Goal: Task Accomplishment & Management: Manage account settings

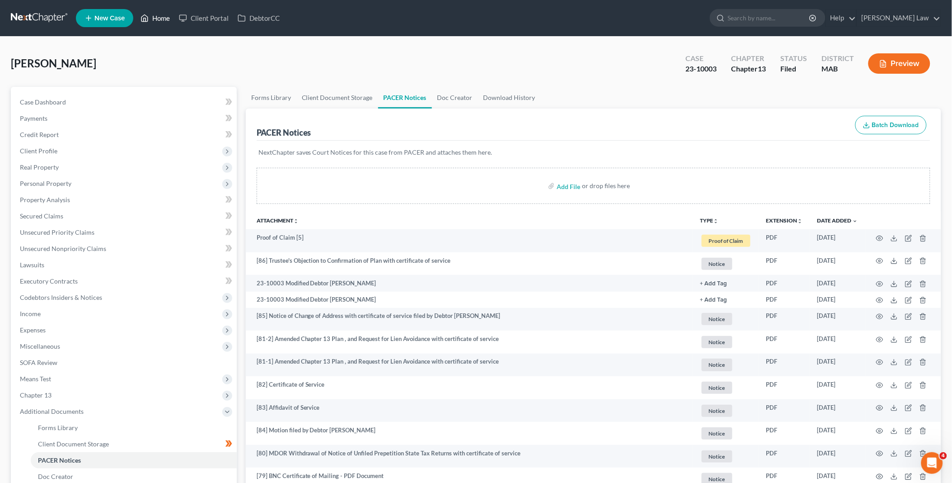
click at [155, 19] on link "Home" at bounding box center [155, 18] width 38 height 16
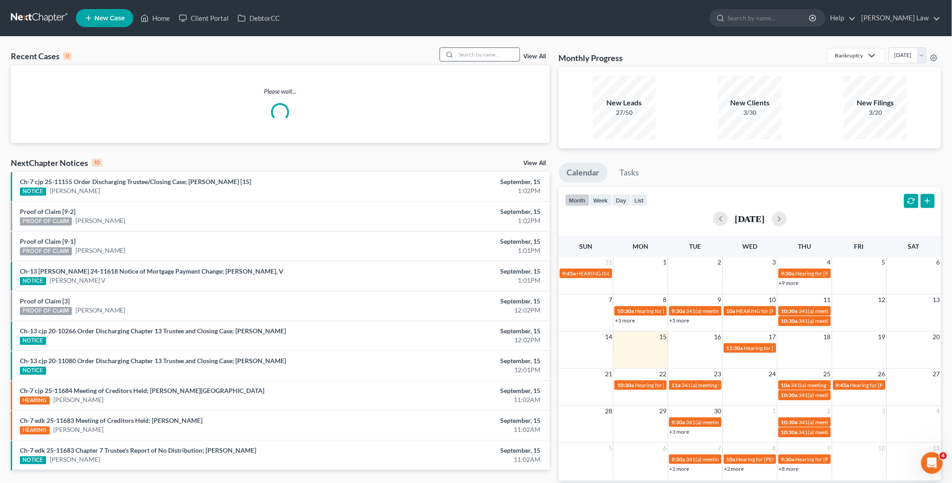
click at [476, 55] on input "search" at bounding box center [487, 54] width 63 height 13
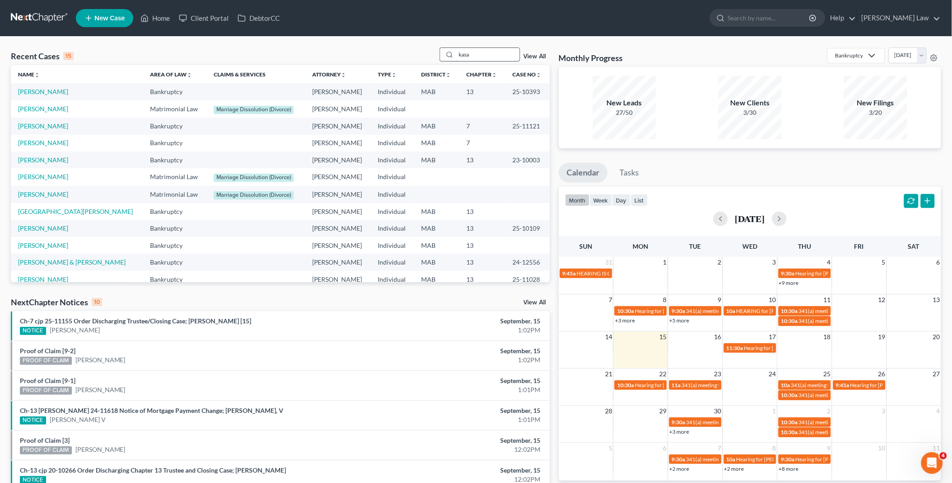
type input "kasa"
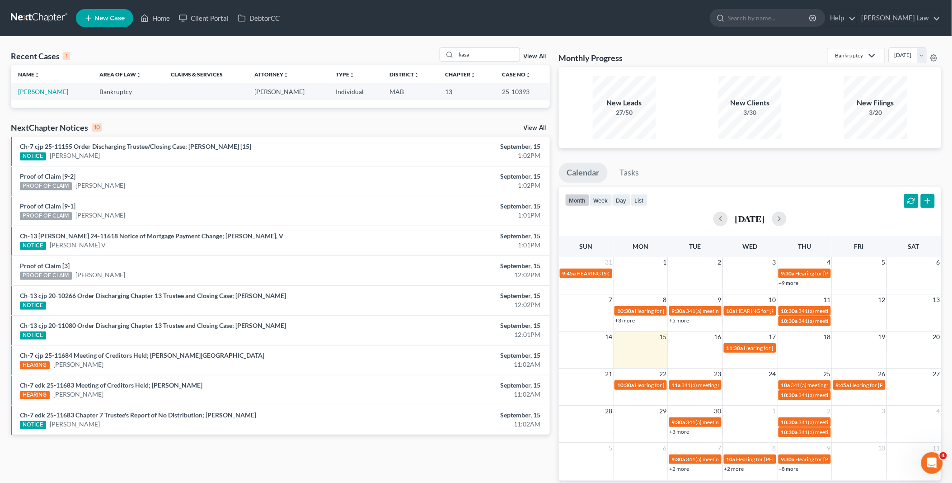
click at [72, 86] on td "[PERSON_NAME]" at bounding box center [51, 91] width 81 height 17
click at [68, 88] on link "[PERSON_NAME]" at bounding box center [43, 92] width 50 height 8
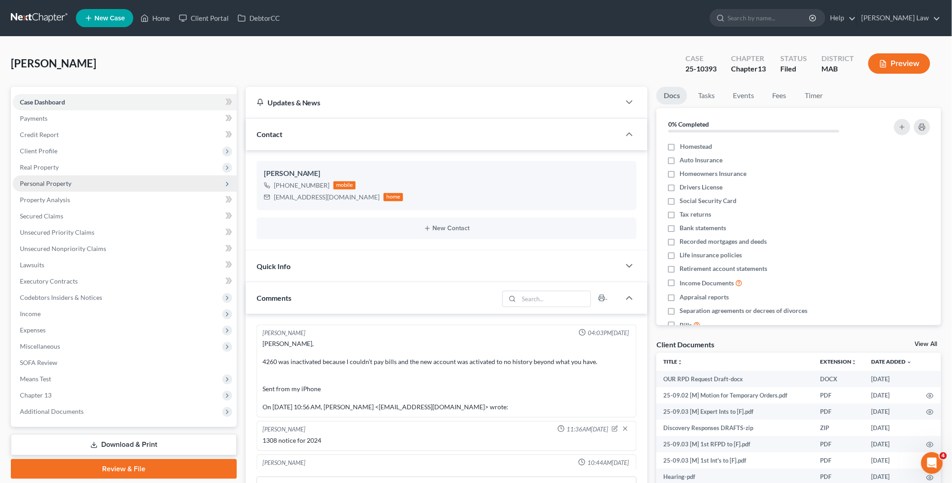
scroll to position [1585, 0]
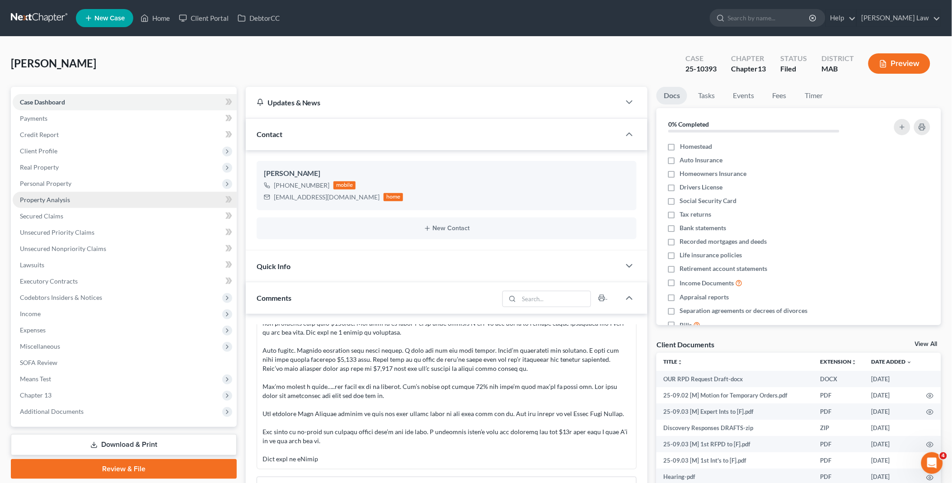
click at [67, 193] on link "Property Analysis" at bounding box center [125, 200] width 224 height 16
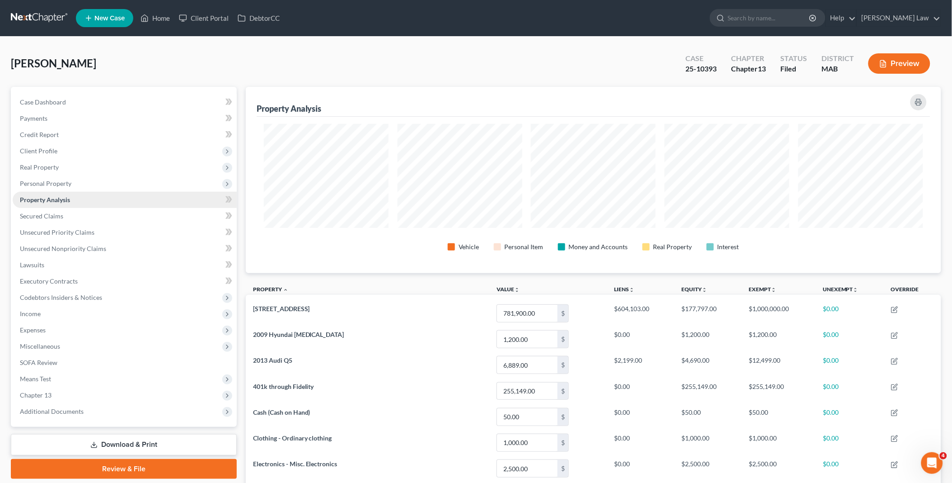
scroll to position [186, 696]
click at [155, 16] on link "Home" at bounding box center [155, 18] width 38 height 16
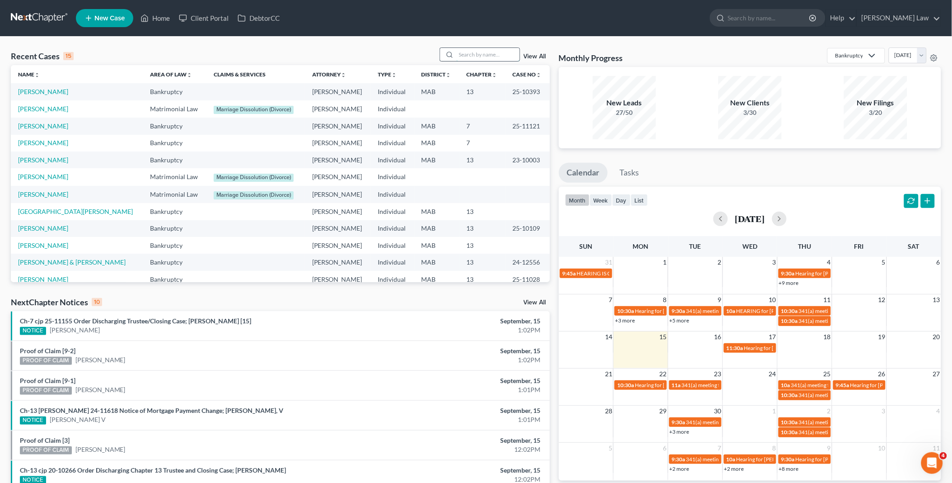
click at [468, 54] on input "search" at bounding box center [487, 54] width 63 height 13
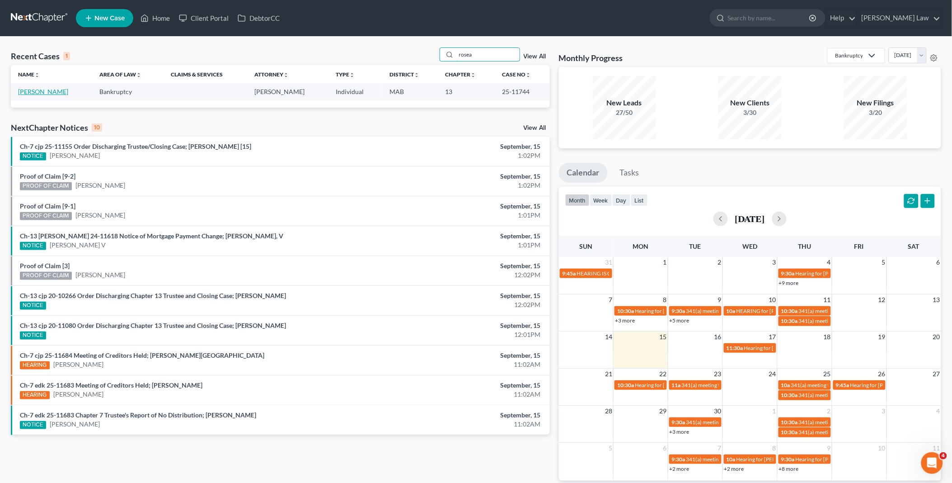
type input "rosea"
click at [28, 92] on link "[PERSON_NAME]" at bounding box center [43, 92] width 50 height 8
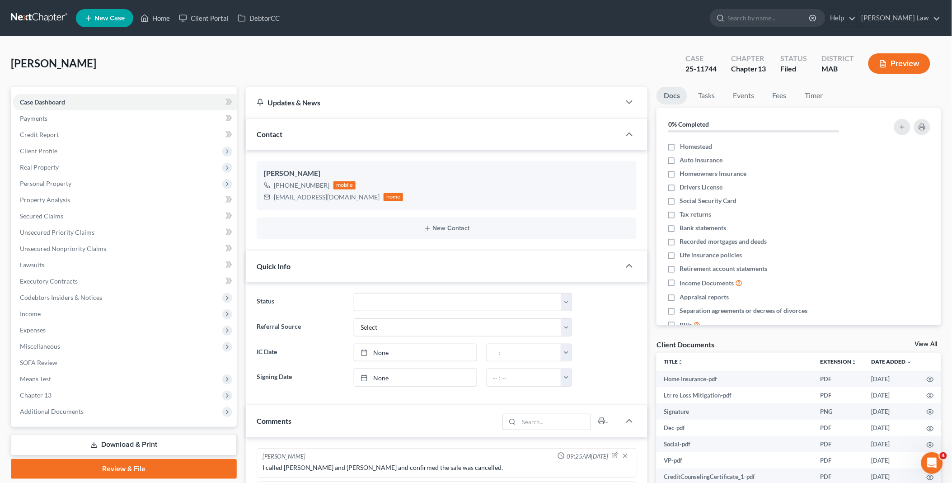
scroll to position [405, 0]
click at [931, 343] on link "View All" at bounding box center [926, 344] width 23 height 6
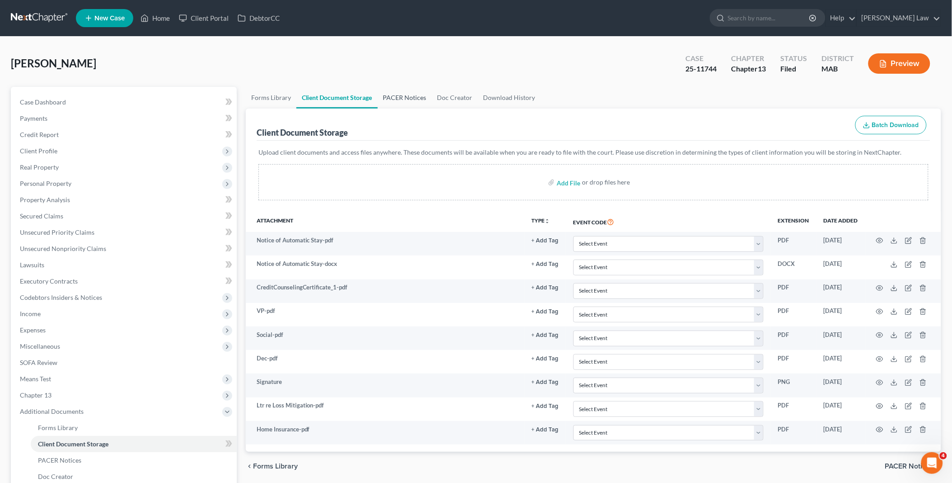
click at [414, 91] on link "PACER Notices" at bounding box center [405, 98] width 54 height 22
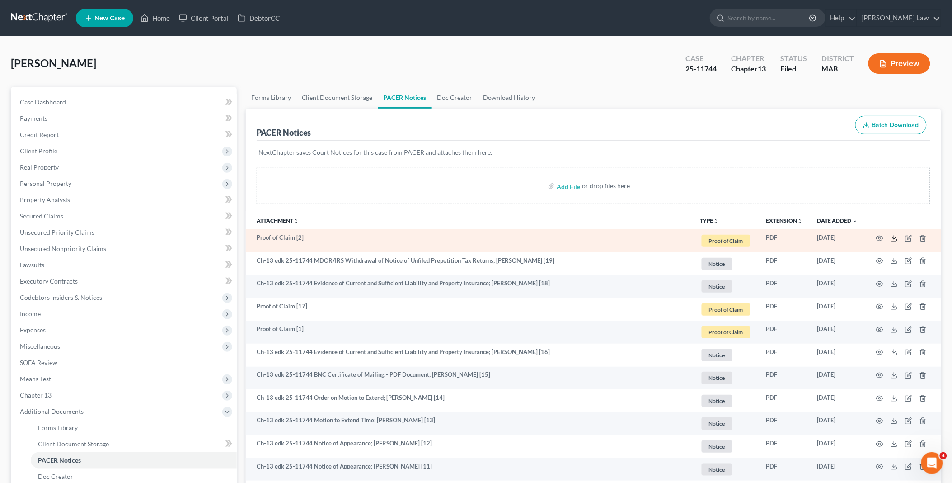
click at [896, 238] on polyline at bounding box center [894, 237] width 3 height 1
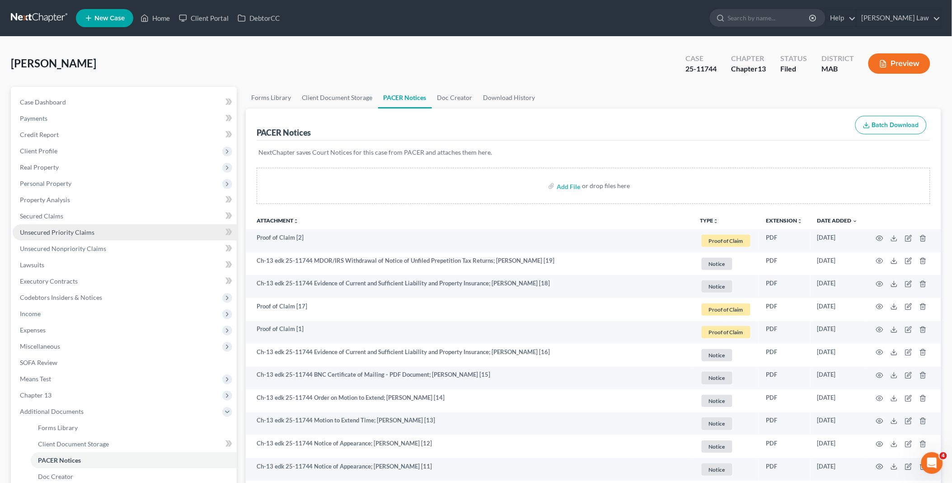
click at [94, 231] on link "Unsecured Priority Claims" at bounding box center [125, 232] width 224 height 16
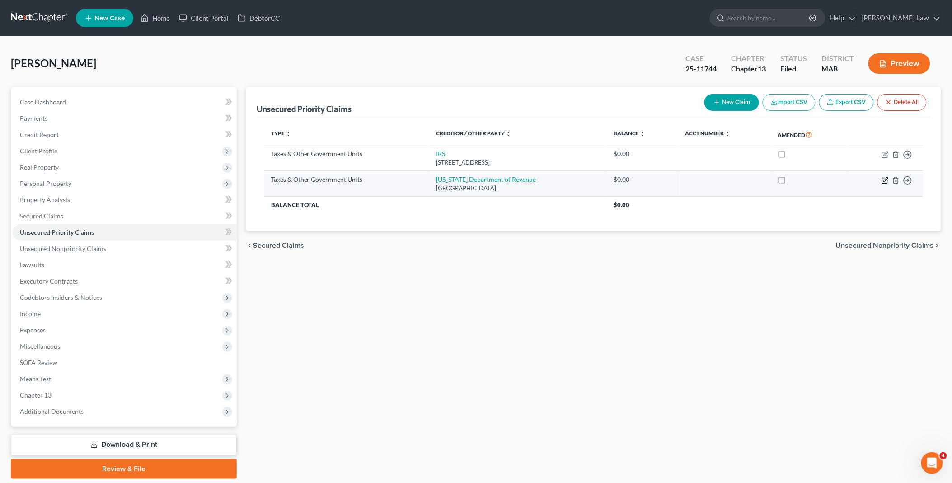
click at [886, 181] on icon "button" at bounding box center [886, 179] width 4 height 4
select select "2"
select select "22"
select select "0"
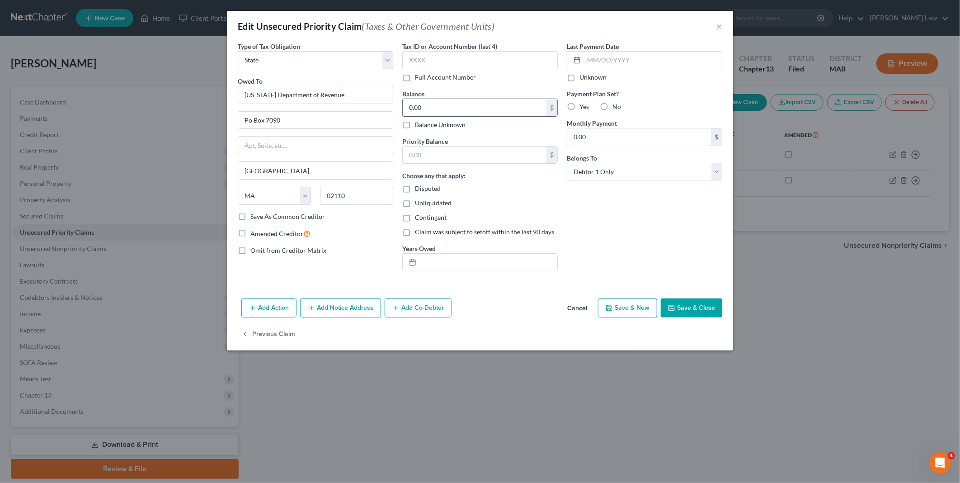
click at [452, 106] on input "0.00" at bounding box center [475, 107] width 144 height 17
type input "2,006"
click at [463, 154] on input "text" at bounding box center [475, 154] width 144 height 17
type input "2,006"
click at [691, 305] on button "Save & Close" at bounding box center [691, 307] width 61 height 19
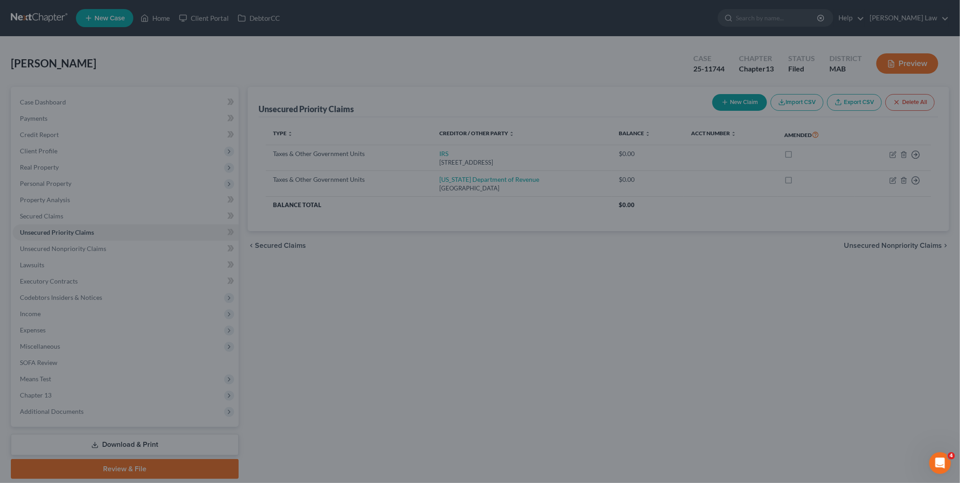
type input "2,006.00"
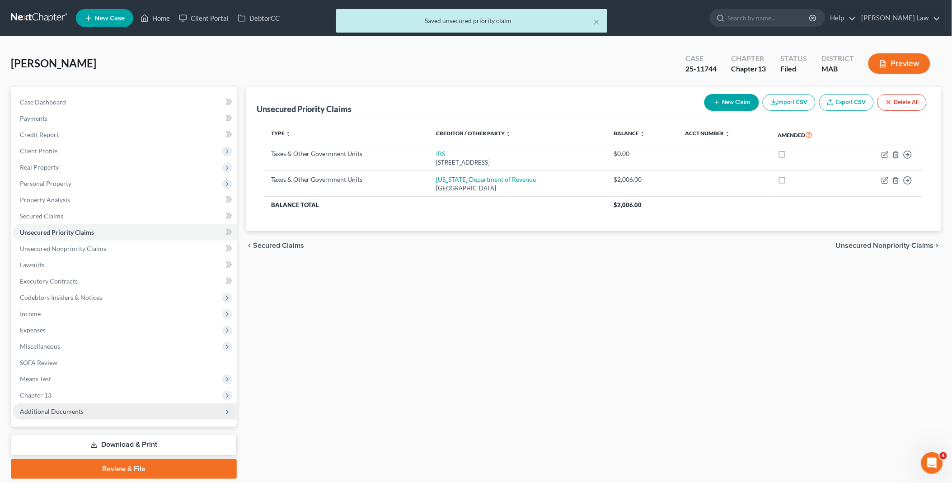
click at [61, 409] on span "Additional Documents" at bounding box center [52, 411] width 64 height 8
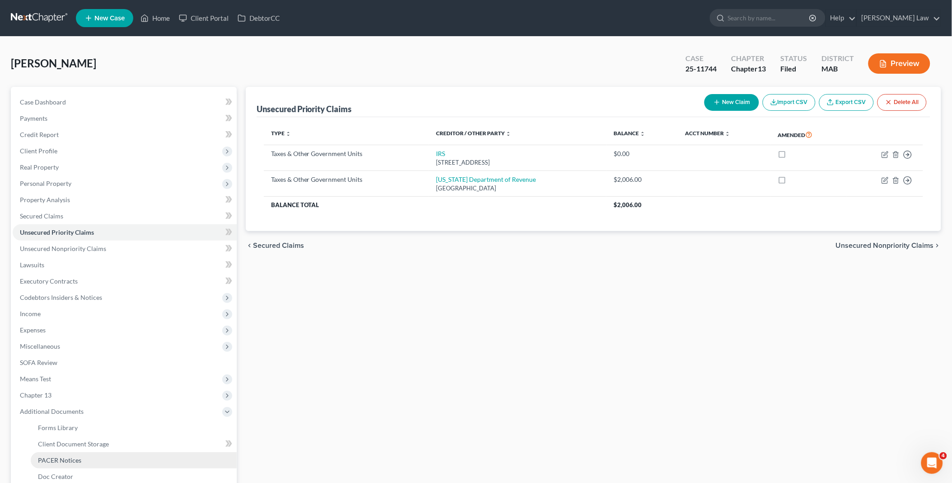
click at [66, 460] on span "PACER Notices" at bounding box center [59, 460] width 43 height 8
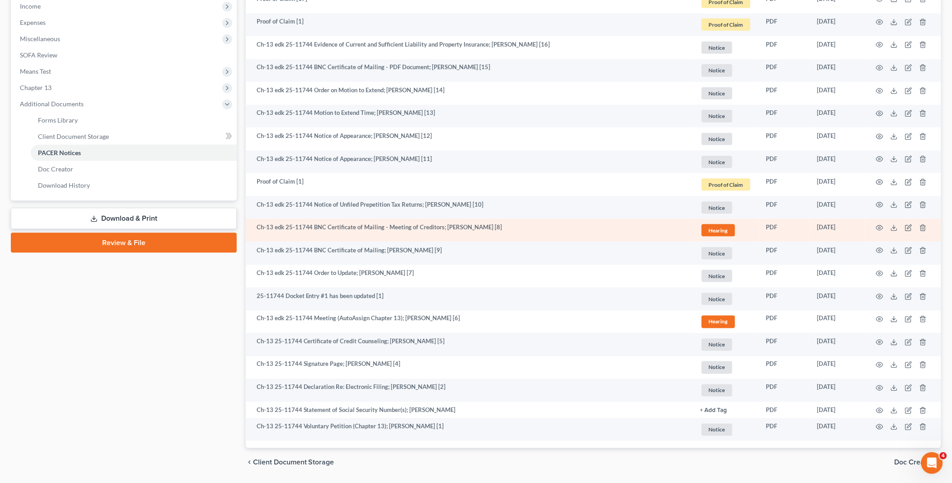
scroll to position [285, 0]
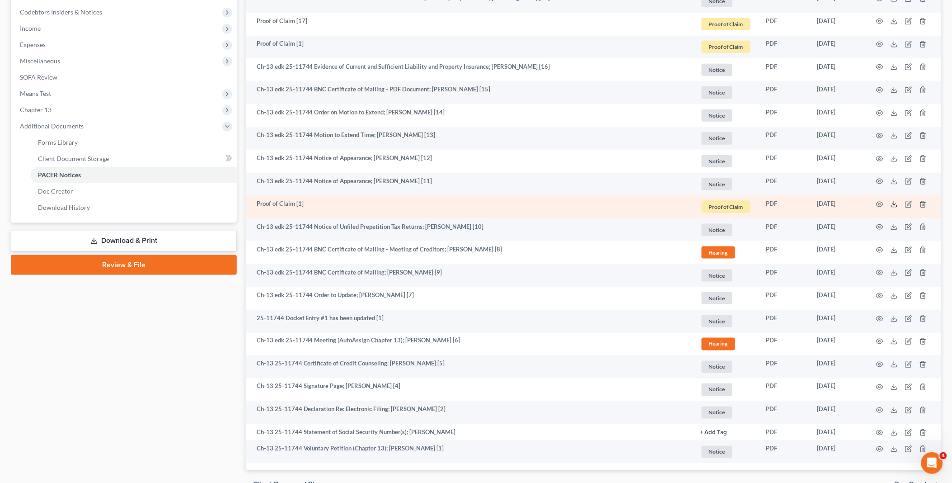
click at [893, 202] on icon at bounding box center [894, 204] width 7 height 7
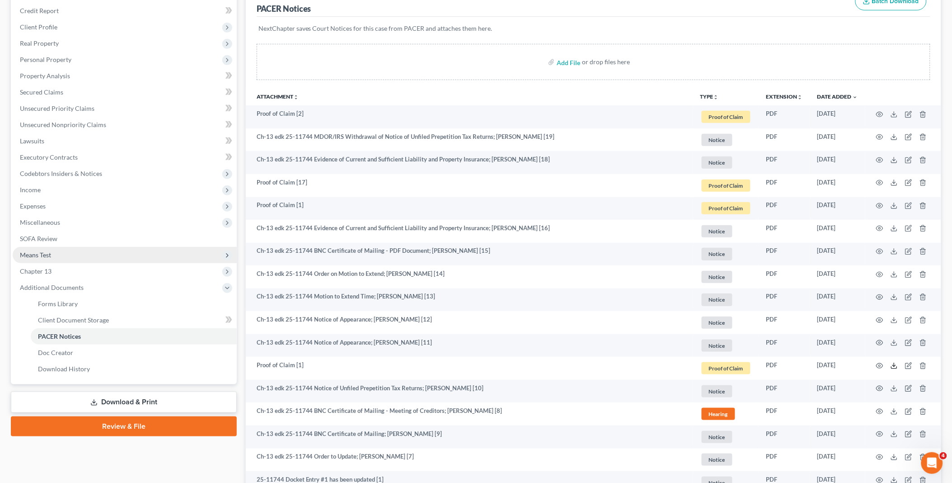
scroll to position [0, 0]
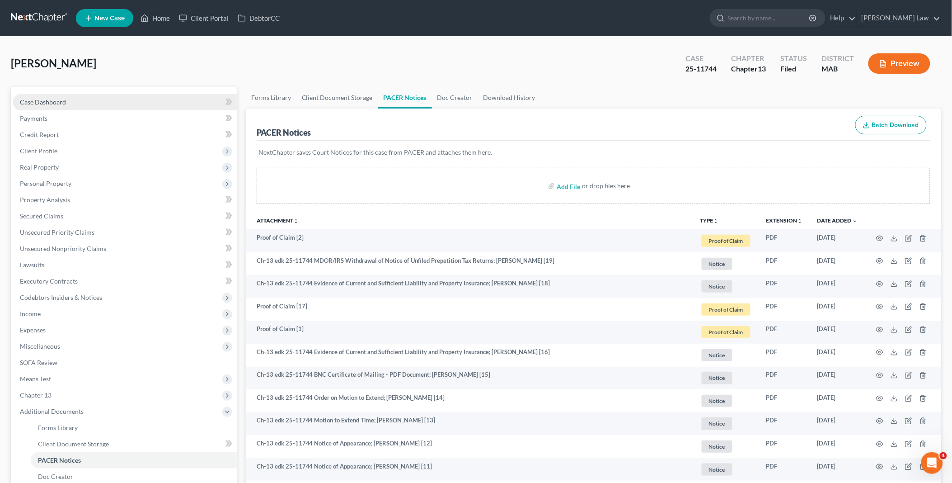
click at [109, 96] on link "Case Dashboard" at bounding box center [125, 102] width 224 height 16
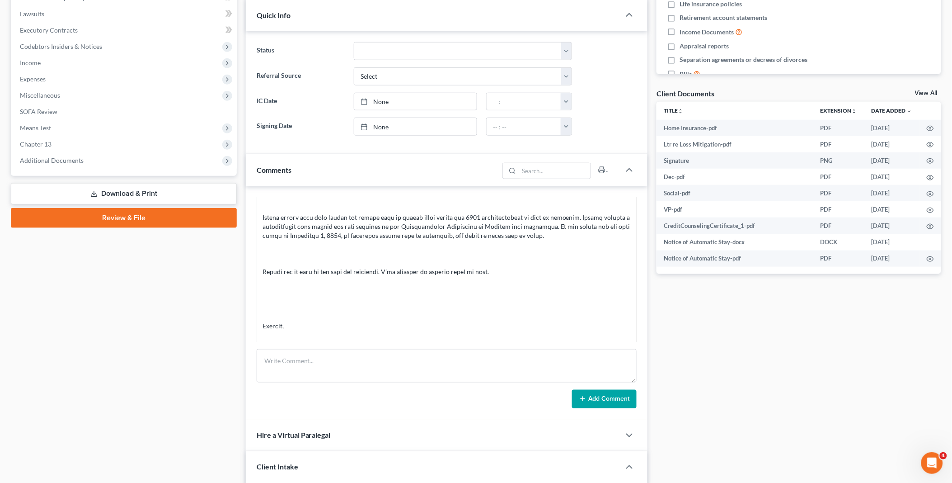
scroll to position [104, 0]
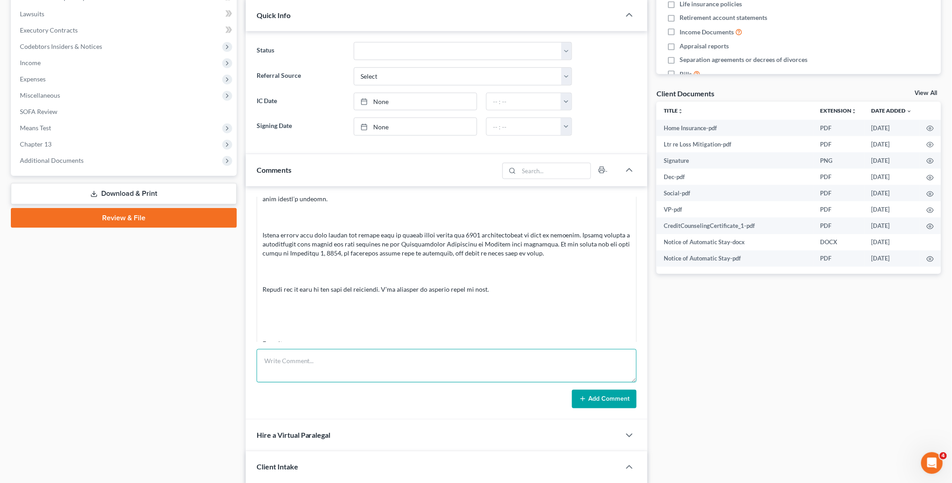
click at [282, 364] on textarea at bounding box center [447, 365] width 381 height 33
type textarea "IRS poc has 2024 unfiiled"
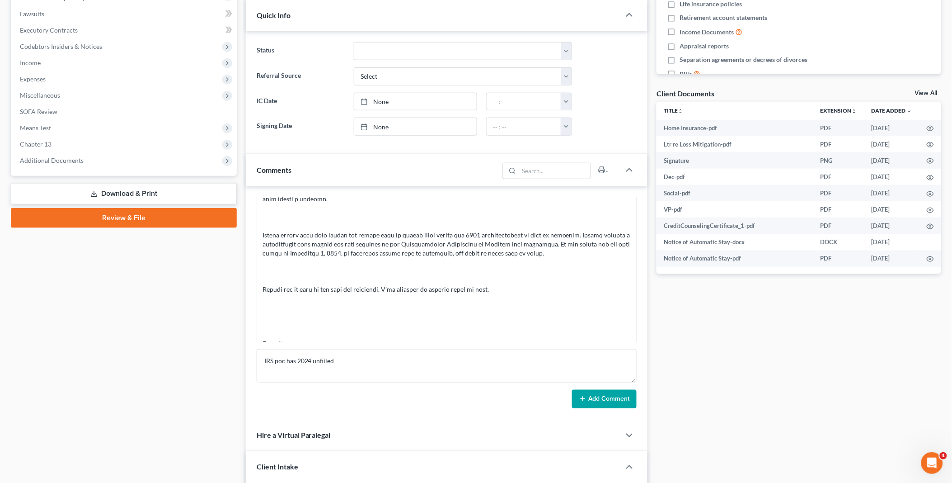
click at [630, 394] on button "Add Comment" at bounding box center [604, 399] width 65 height 19
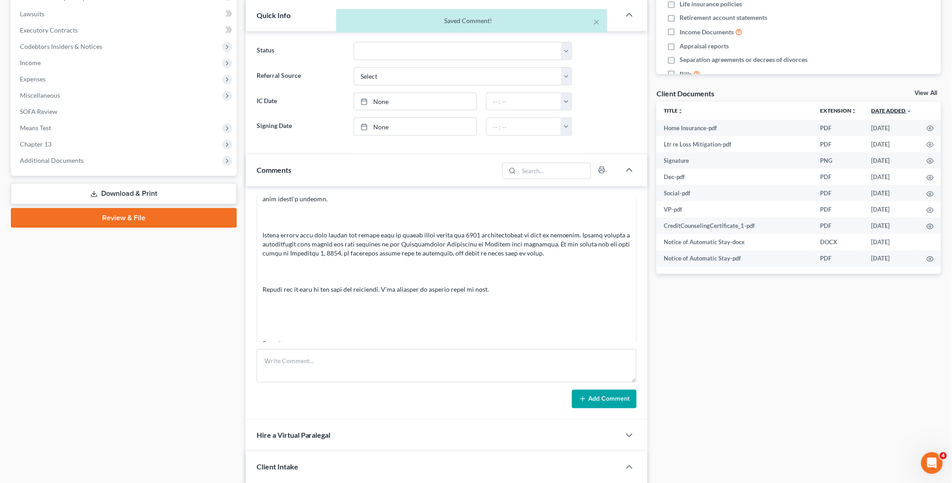
scroll to position [439, 0]
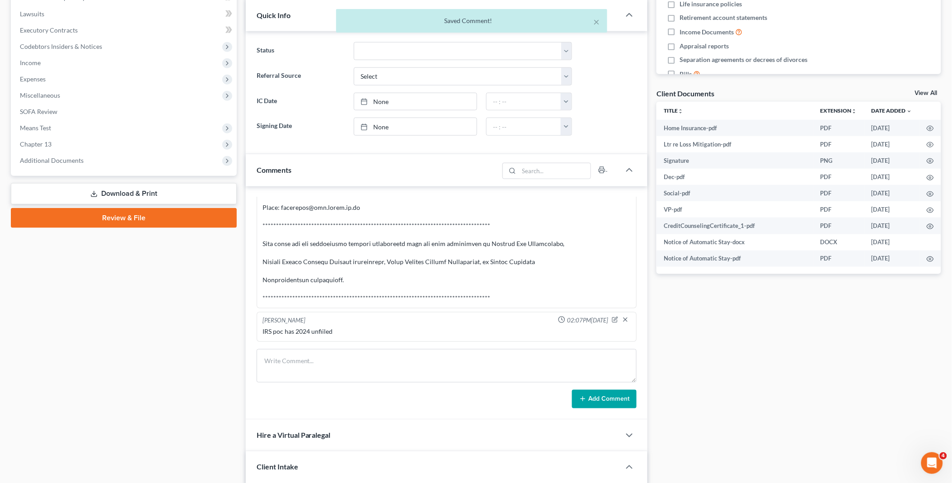
click at [924, 90] on link "View All" at bounding box center [926, 93] width 23 height 6
